Goal: Task Accomplishment & Management: Manage account settings

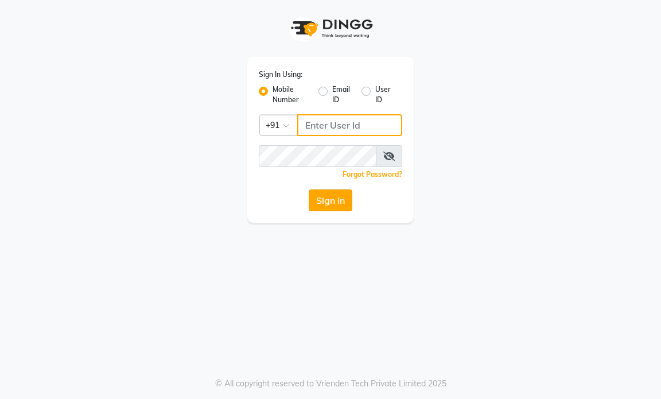
type input "9769153384"
click at [321, 192] on button "Sign In" at bounding box center [331, 200] width 44 height 22
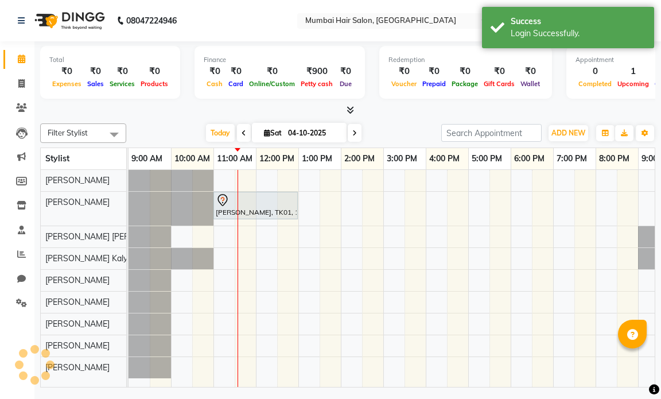
select select "en"
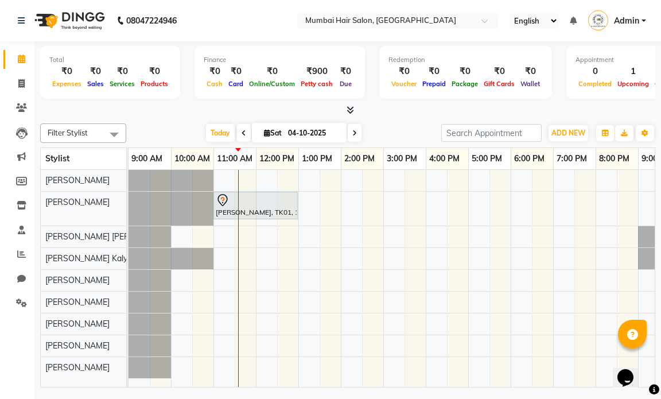
click at [241, 134] on icon at bounding box center [243, 133] width 5 height 7
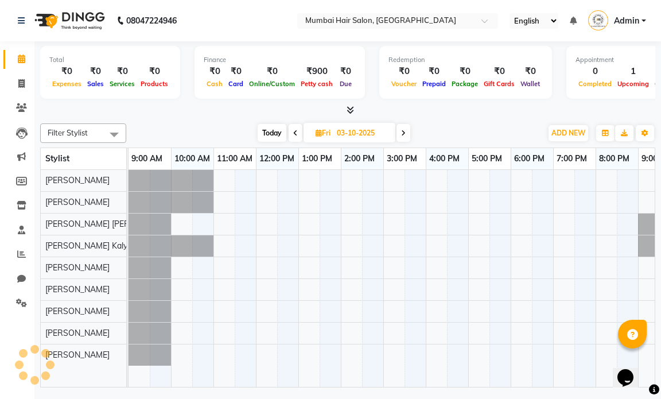
scroll to position [0, 68]
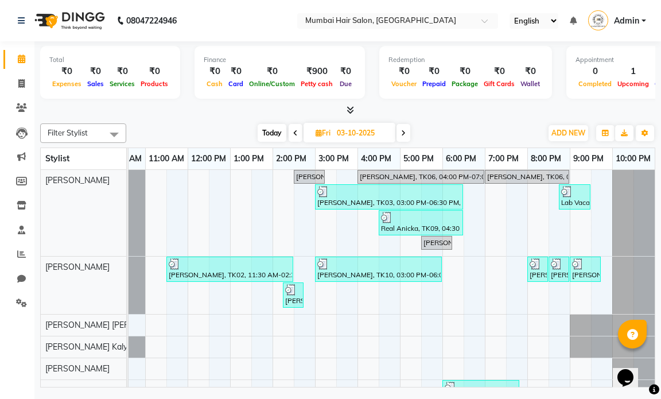
click at [403, 134] on icon at bounding box center [403, 133] width 5 height 7
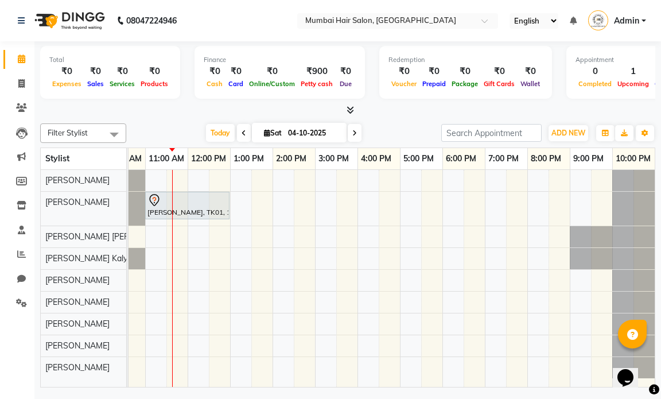
click at [356, 132] on span at bounding box center [355, 133] width 14 height 18
type input "05-10-2025"
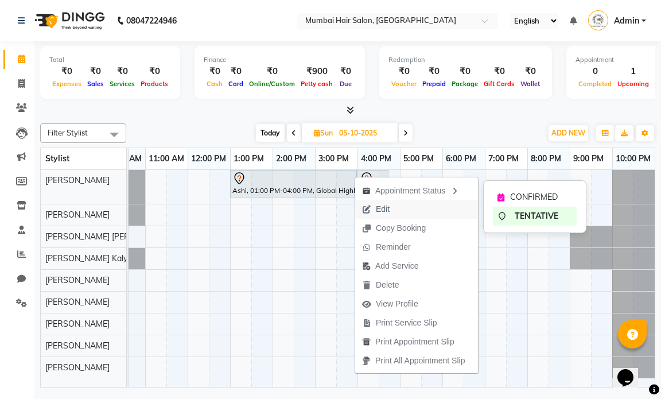
click at [372, 205] on span "Edit" at bounding box center [375, 209] width 41 height 19
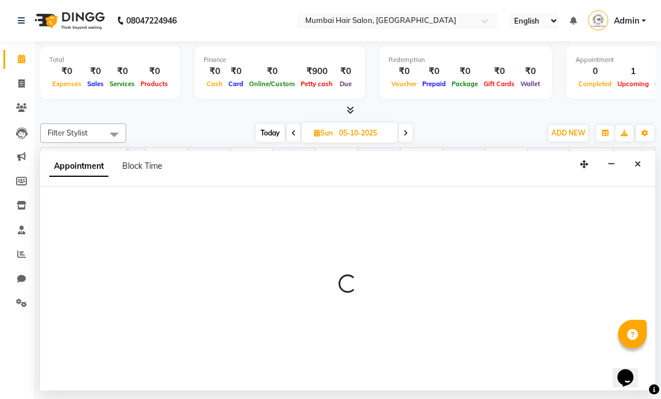
select select "tentative"
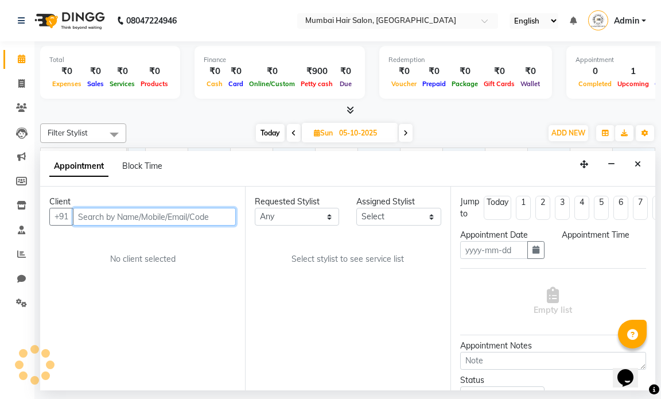
type input "05-10-2025"
select select "66010"
select select "780"
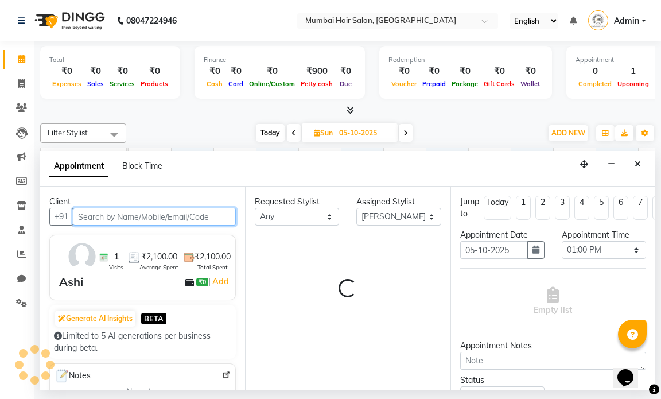
select select "3758"
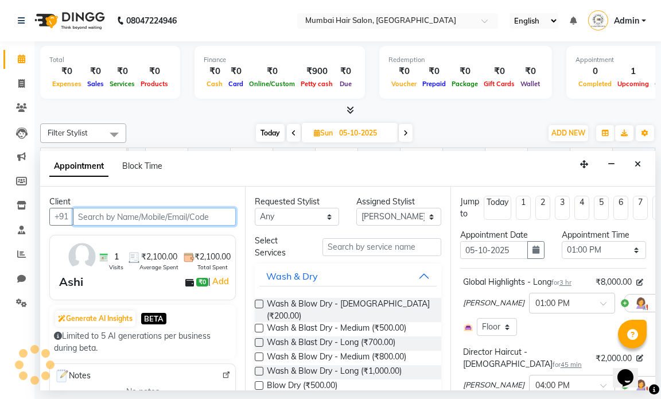
scroll to position [0, 68]
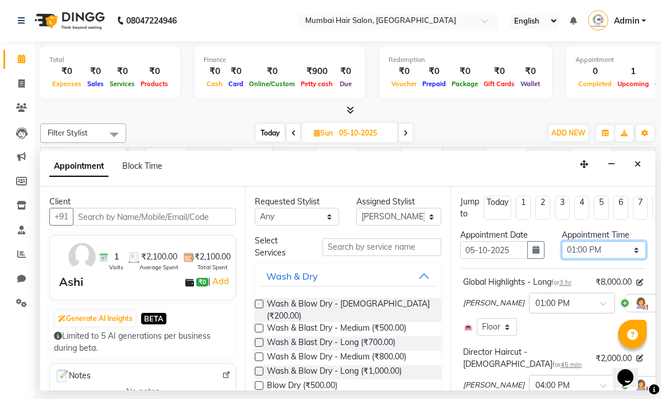
click at [582, 255] on select "Select 10:00 AM 10:15 AM 10:30 AM 10:45 AM 11:00 AM 11:15 AM 11:30 AM 11:45 AM …" at bounding box center [604, 250] width 84 height 18
select select "1020"
click at [562, 241] on select "Select 10:00 AM 10:15 AM 10:30 AM 10:45 AM 11:00 AM 11:15 AM 11:30 AM 11:45 AM …" at bounding box center [604, 250] width 84 height 18
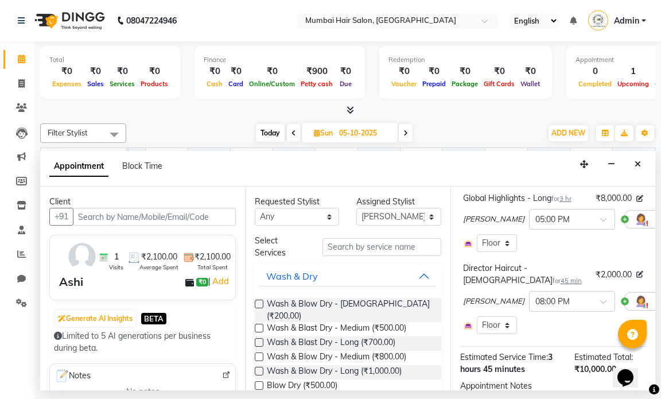
scroll to position [189, 0]
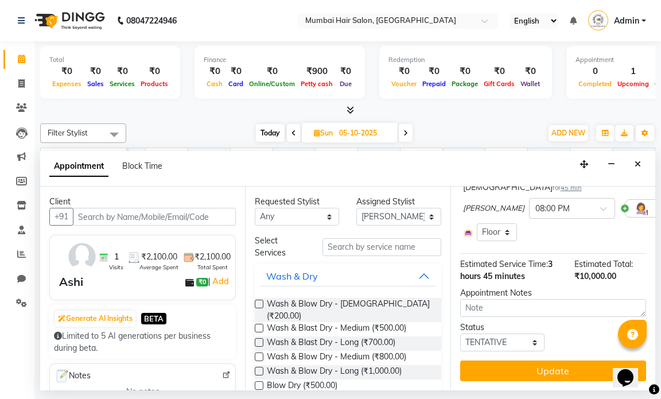
click at [540, 360] on button "Update" at bounding box center [553, 370] width 186 height 21
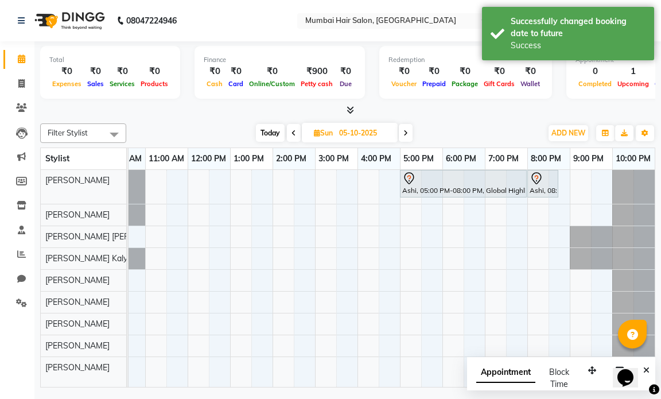
click at [329, 131] on span "Sun" at bounding box center [323, 132] width 25 height 9
select select "10"
select select "2025"
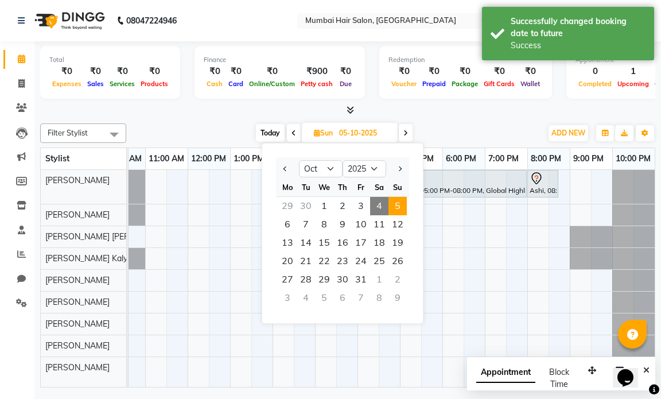
click at [380, 205] on span "4" at bounding box center [379, 206] width 18 height 18
type input "04-10-2025"
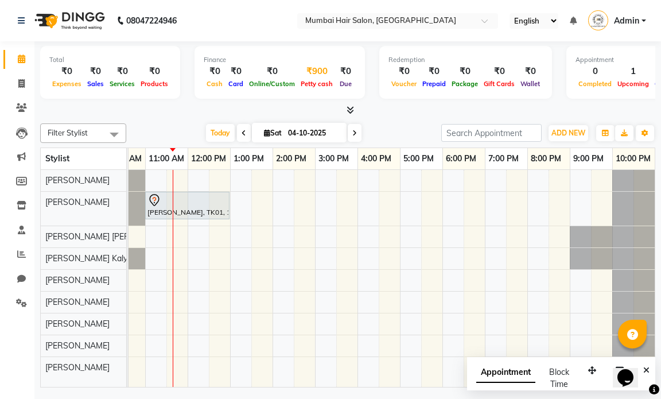
click at [313, 73] on div "₹900" at bounding box center [317, 71] width 38 height 13
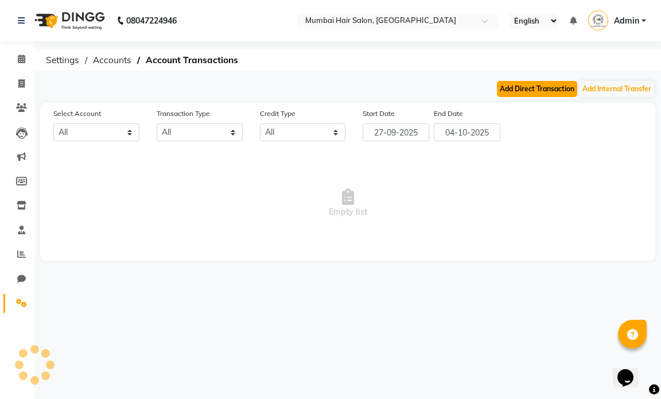
click at [526, 93] on button "Add Direct Transaction" at bounding box center [537, 89] width 80 height 16
select select "6600"
select select "direct"
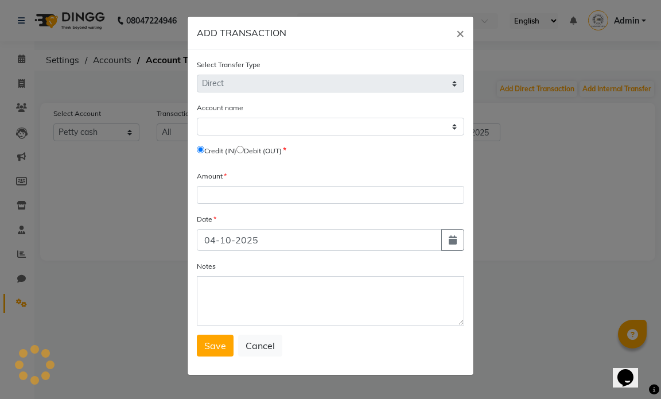
select select "6600"
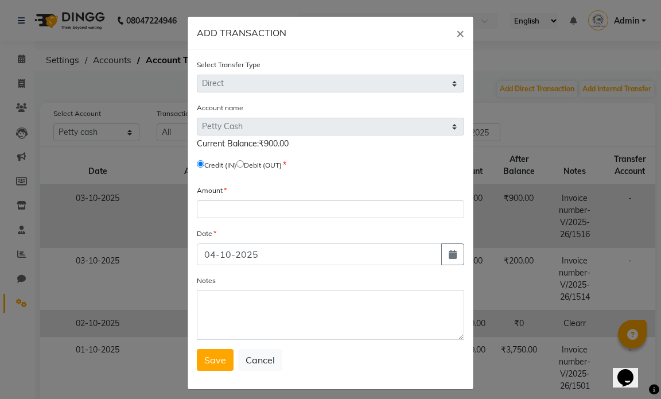
click at [241, 163] on input "radio" at bounding box center [239, 163] width 7 height 7
radio input "true"
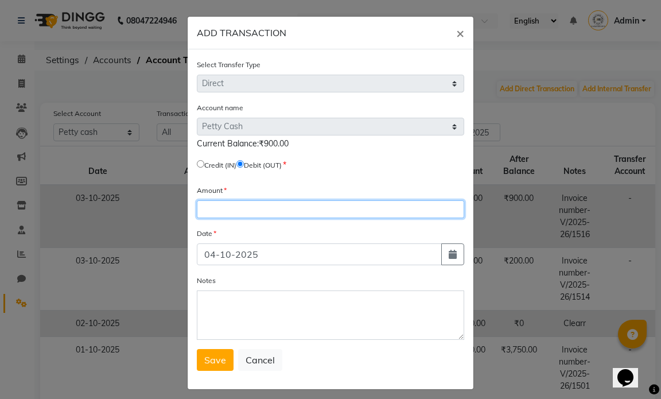
click at [222, 213] on input "number" at bounding box center [330, 209] width 267 height 18
type input "900"
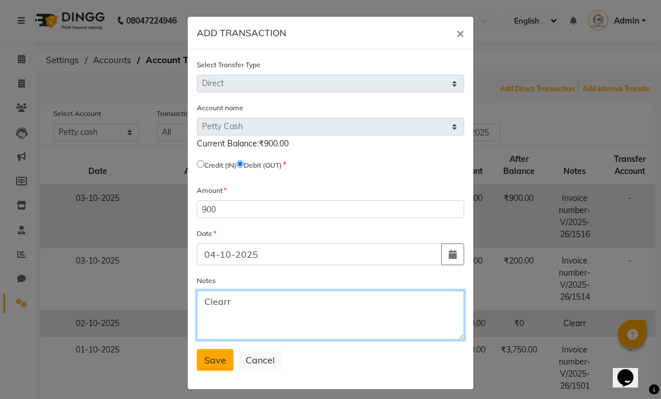
type textarea "Clearr"
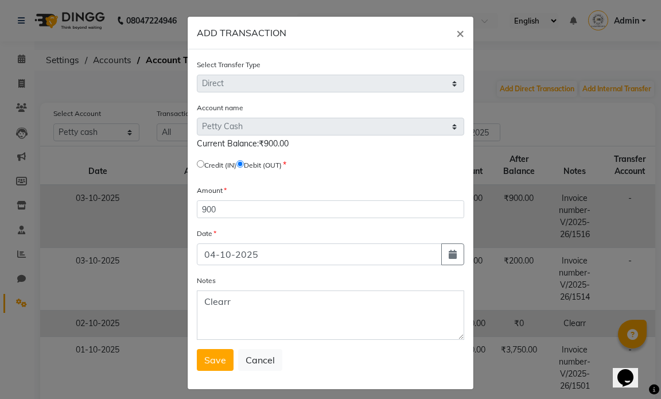
click at [215, 370] on button "Save" at bounding box center [215, 360] width 37 height 22
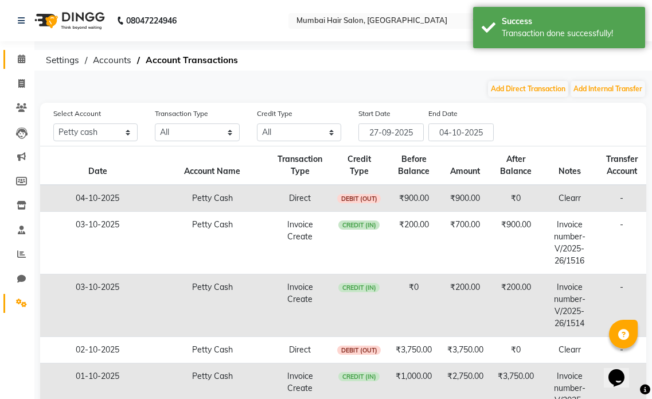
click at [21, 52] on link "Calendar" at bounding box center [17, 59] width 28 height 19
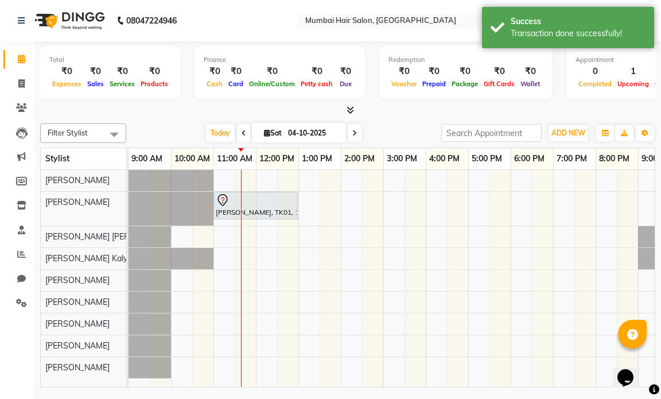
click at [241, 132] on icon at bounding box center [243, 133] width 5 height 7
type input "03-10-2025"
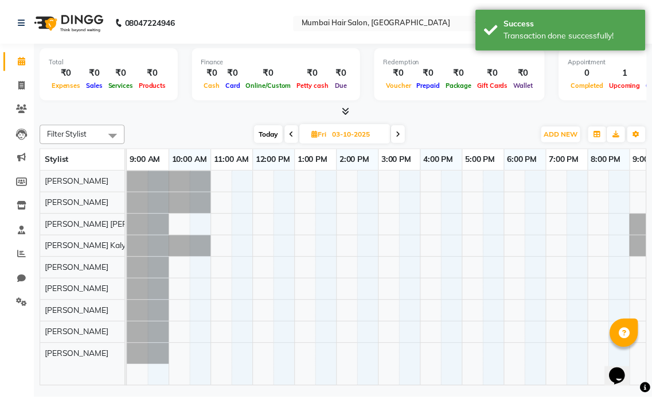
scroll to position [0, 68]
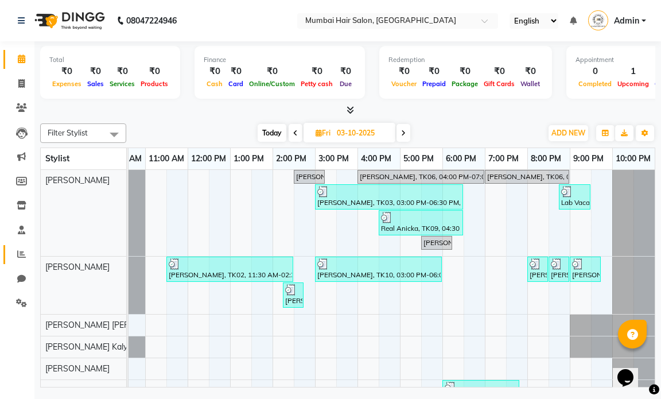
click at [23, 251] on icon at bounding box center [21, 254] width 9 height 9
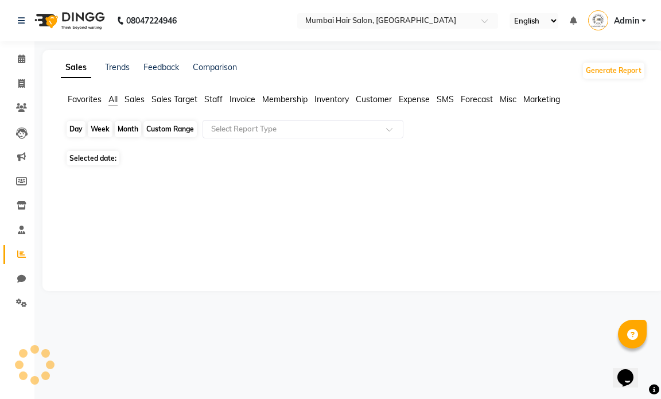
click at [77, 128] on div "Day" at bounding box center [76, 129] width 19 height 16
select select "10"
select select "2025"
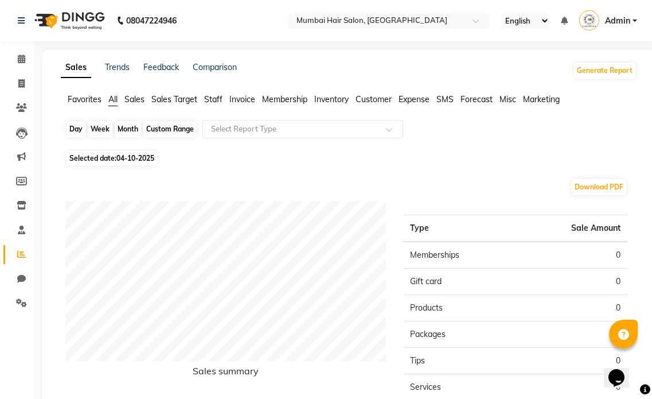
click at [72, 131] on div "Day" at bounding box center [76, 129] width 19 height 16
select select "10"
select select "2025"
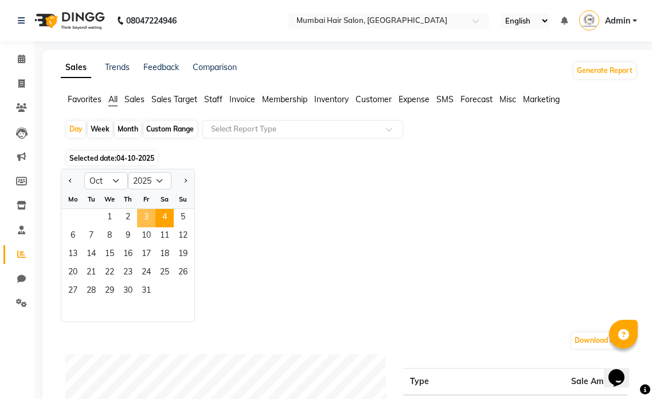
click at [146, 212] on span "3" at bounding box center [146, 218] width 18 height 18
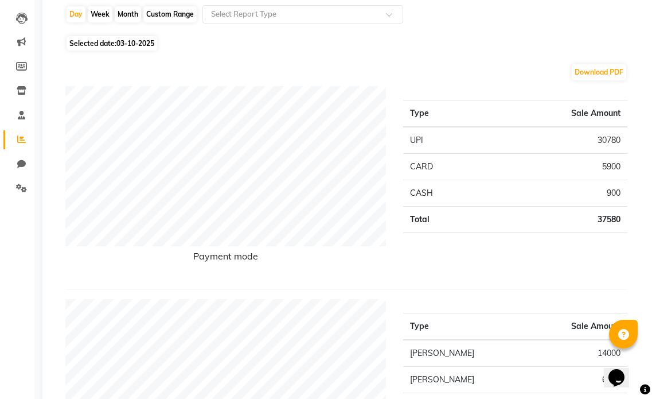
scroll to position [25, 0]
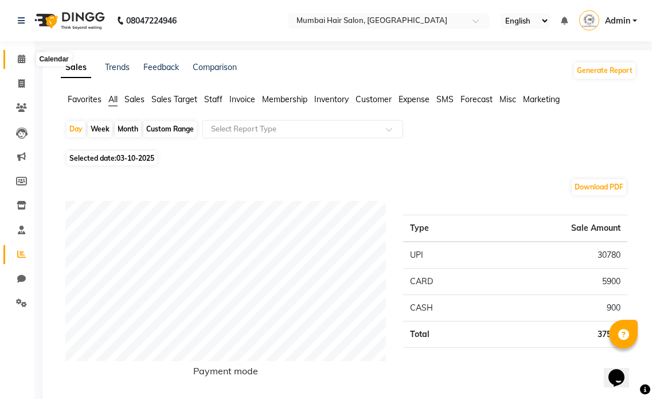
click at [25, 61] on icon at bounding box center [21, 58] width 7 height 9
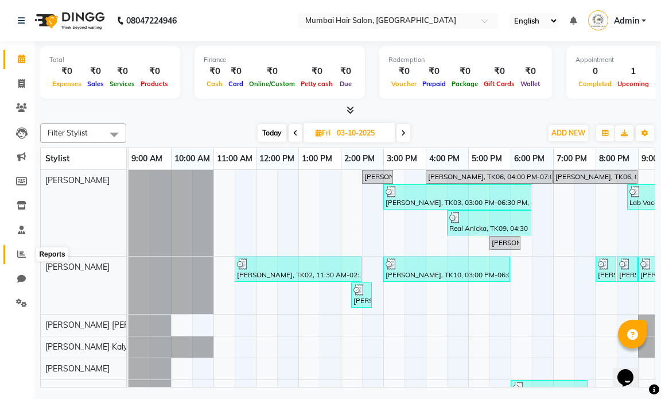
click at [24, 253] on icon at bounding box center [21, 254] width 9 height 9
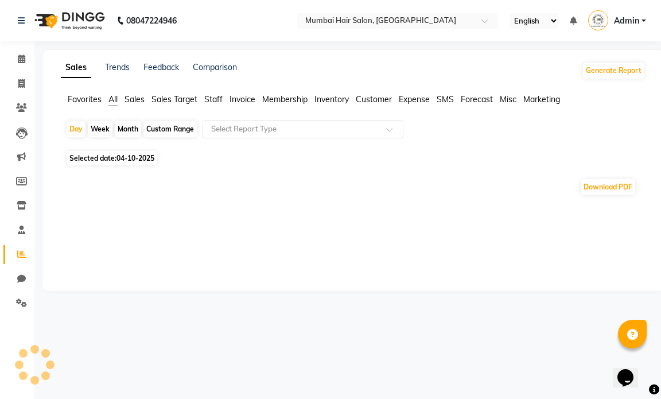
click at [123, 129] on div "Month" at bounding box center [128, 129] width 26 height 16
select select "10"
select select "2025"
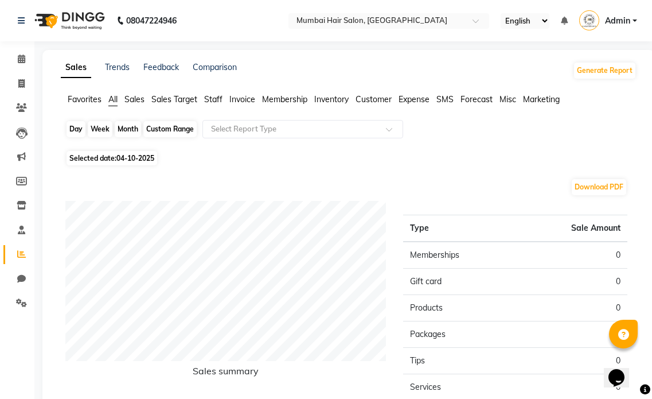
click at [123, 130] on div "Month" at bounding box center [128, 129] width 26 height 16
select select "10"
select select "2025"
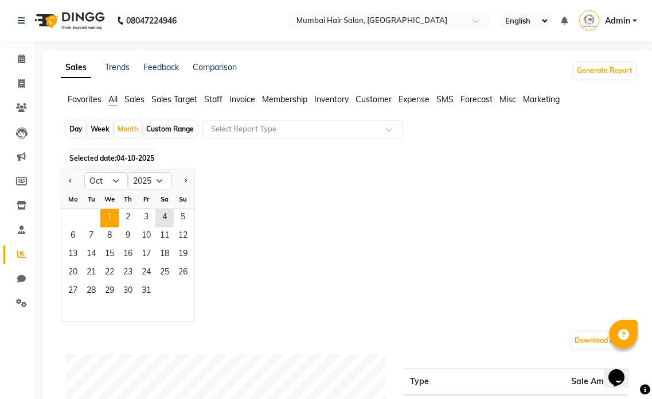
click at [111, 212] on span "1" at bounding box center [109, 218] width 18 height 18
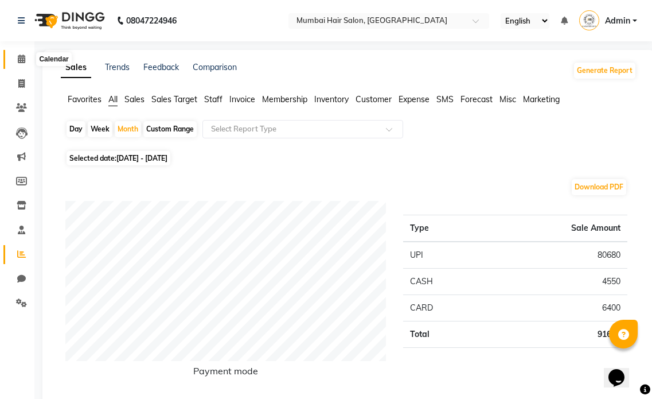
click at [28, 58] on span at bounding box center [21, 59] width 20 height 13
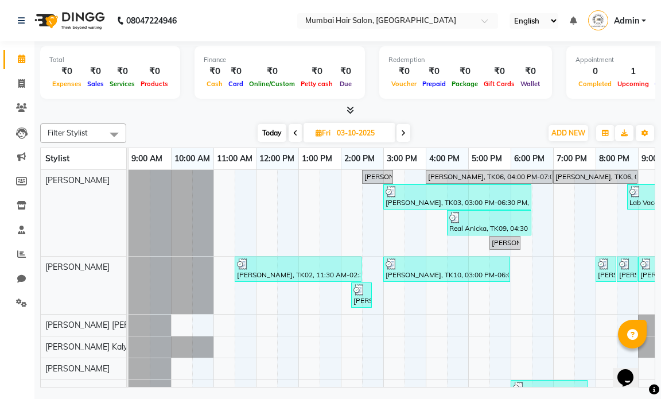
click at [408, 126] on span at bounding box center [403, 133] width 14 height 18
type input "04-10-2025"
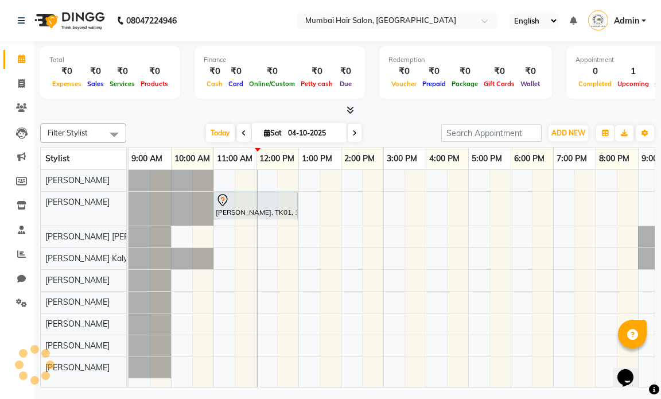
scroll to position [0, 68]
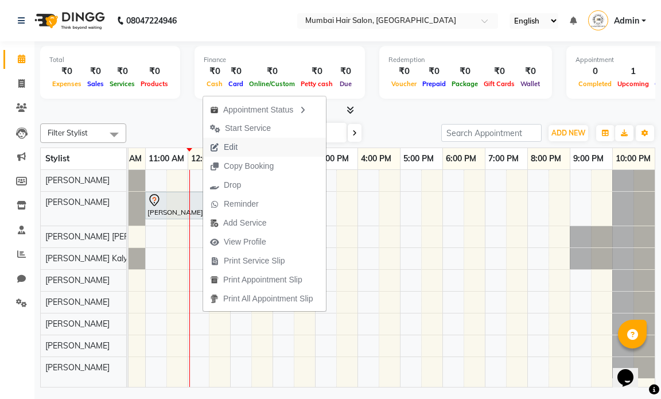
click at [240, 147] on span "Edit" at bounding box center [223, 147] width 41 height 19
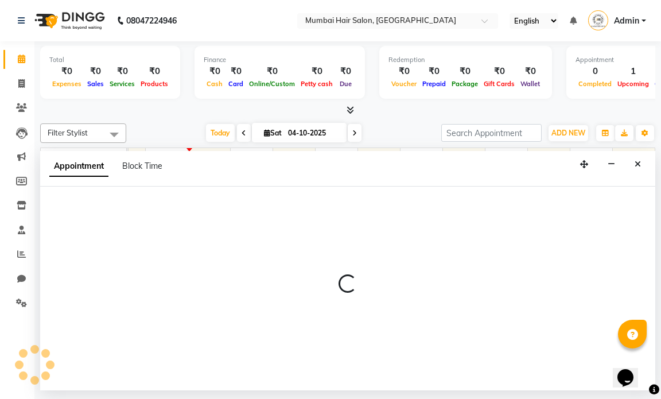
select select "tentative"
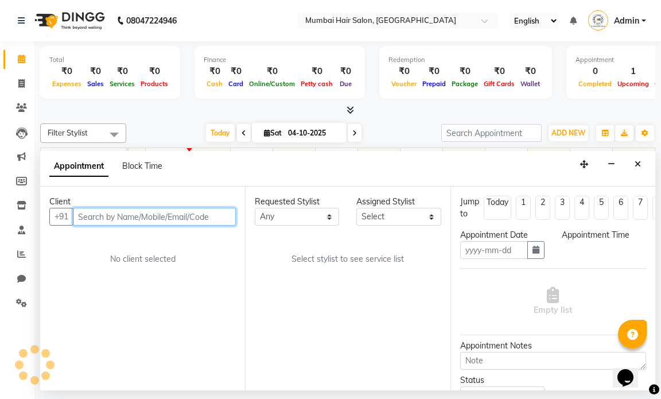
type input "04-10-2025"
select select "660"
select select "66012"
select select "3758"
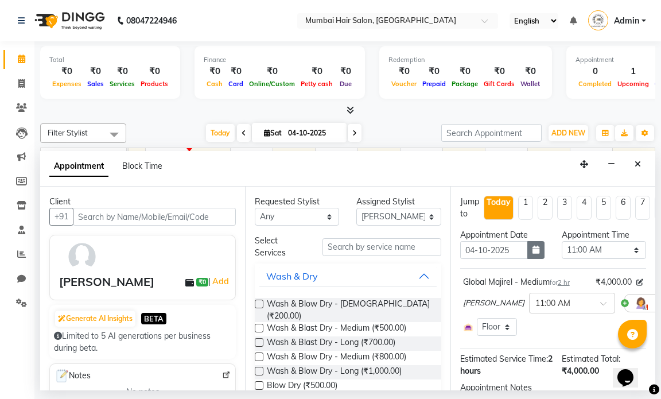
click at [531, 254] on button "button" at bounding box center [535, 250] width 17 height 18
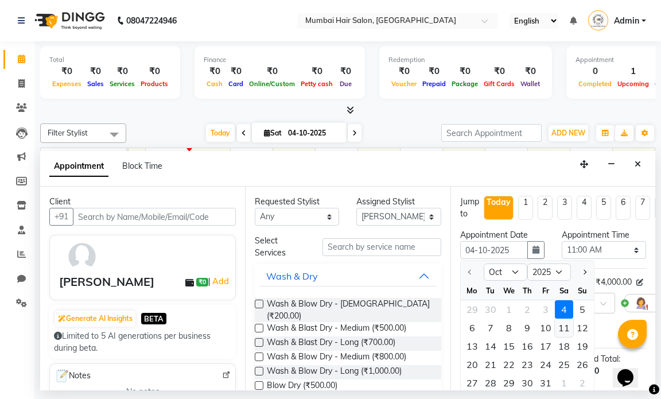
click at [563, 324] on div "11" at bounding box center [564, 327] width 18 height 18
type input "[DATE]"
select select "660"
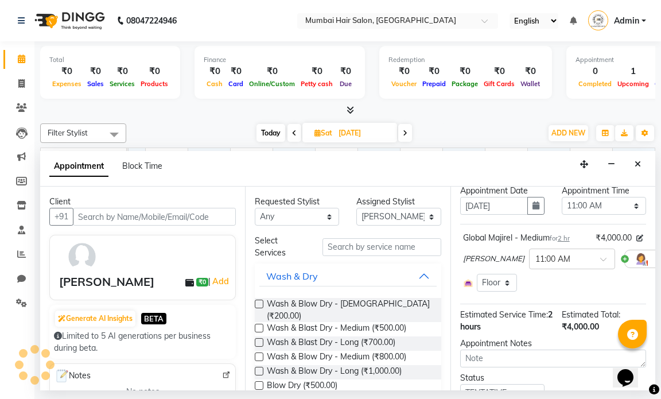
scroll to position [105, 0]
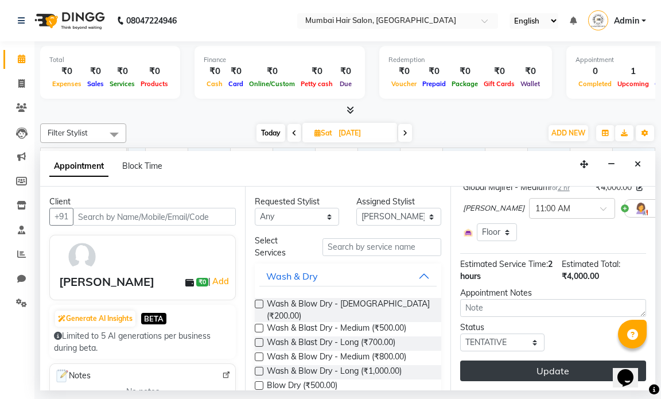
click at [549, 360] on button "Update" at bounding box center [553, 370] width 186 height 21
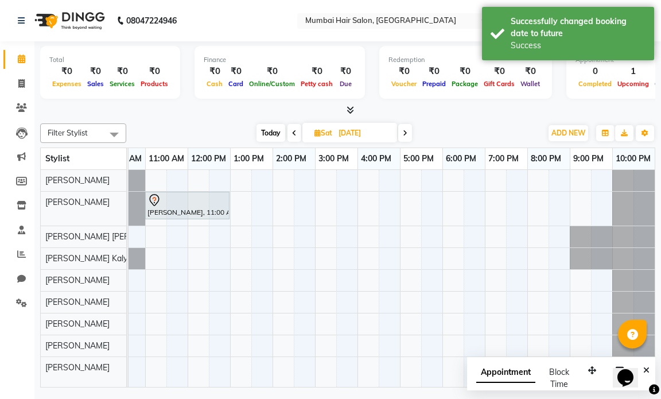
click at [339, 132] on input "[DATE]" at bounding box center [363, 132] width 57 height 17
select select "10"
select select "2025"
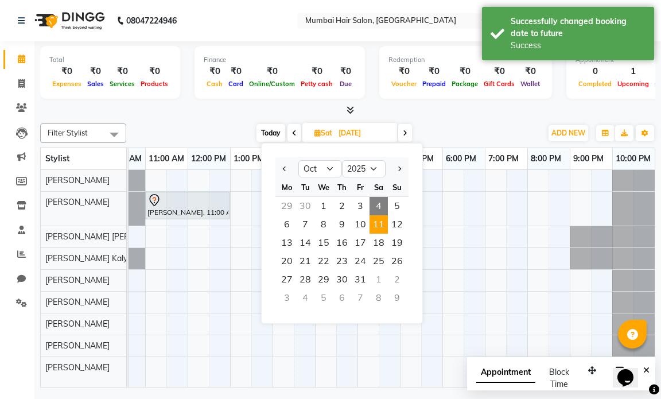
click at [380, 204] on span "4" at bounding box center [378, 206] width 18 height 18
type input "04-10-2025"
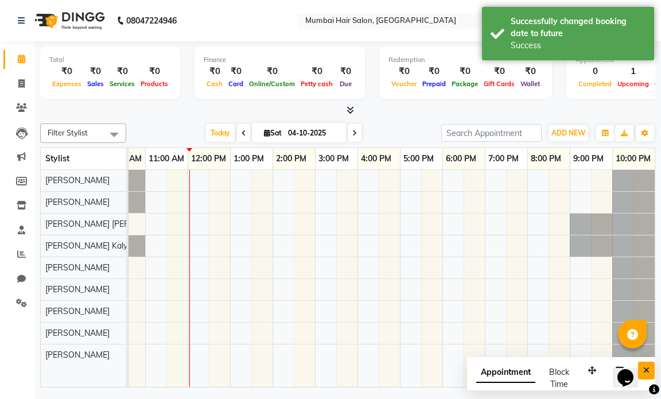
click at [653, 373] on button "Close" at bounding box center [646, 370] width 17 height 18
